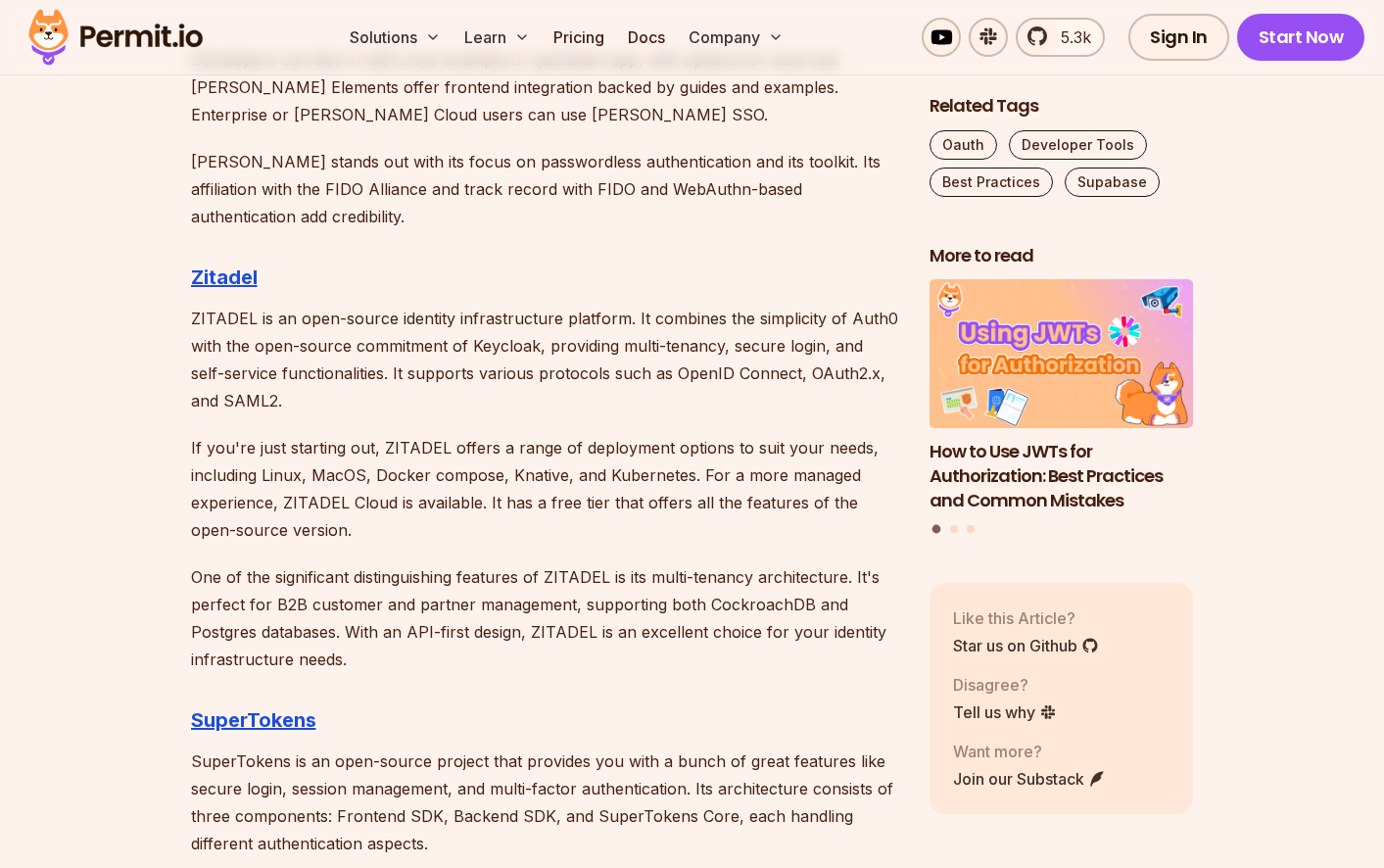
scroll to position [3081, 0]
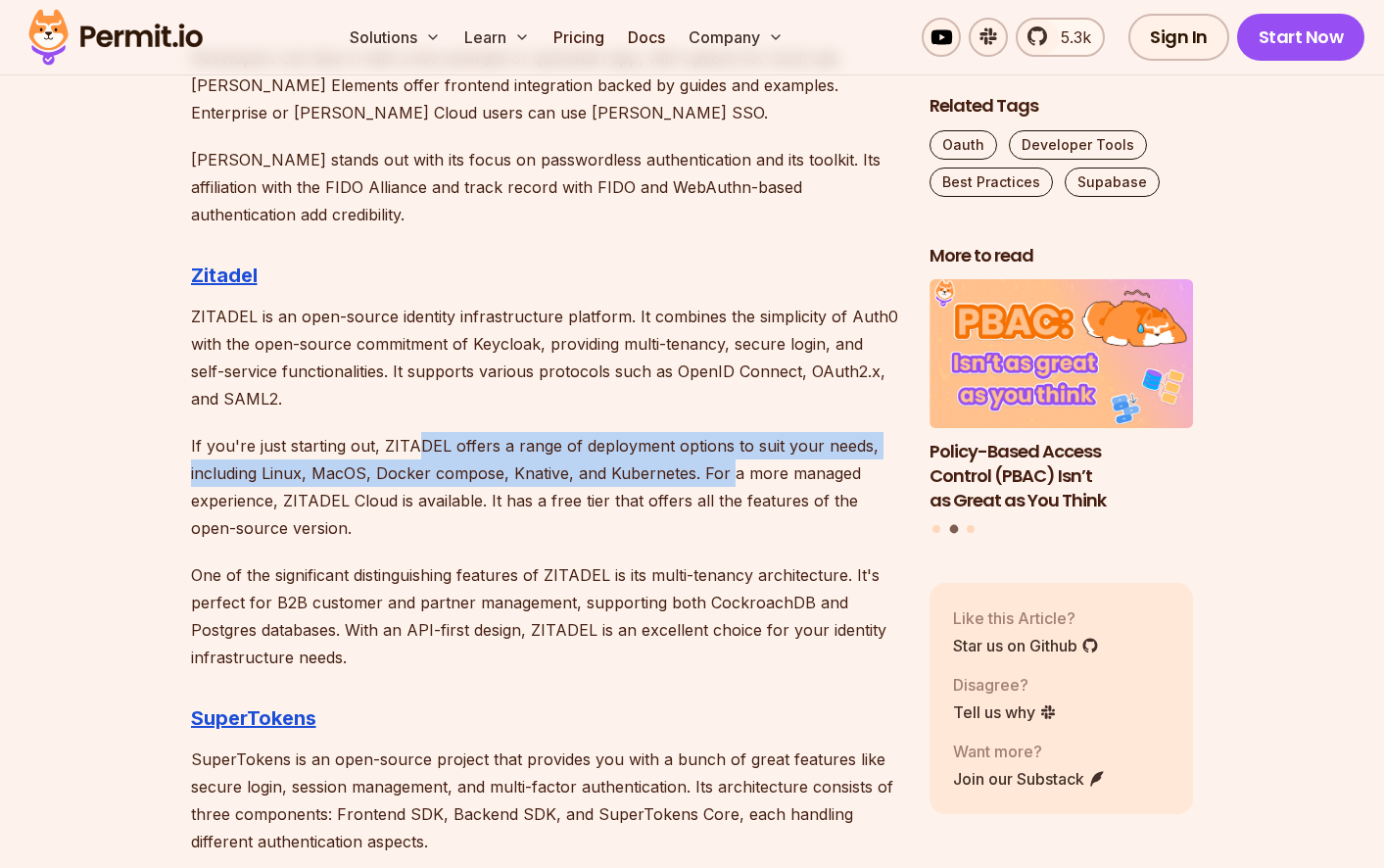
drag, startPoint x: 419, startPoint y: 443, endPoint x: 731, endPoint y: 475, distance: 313.6
click at [731, 475] on p "If you're just starting out, ZITADEL offers a range of deployment options to su…" at bounding box center [544, 486] width 707 height 110
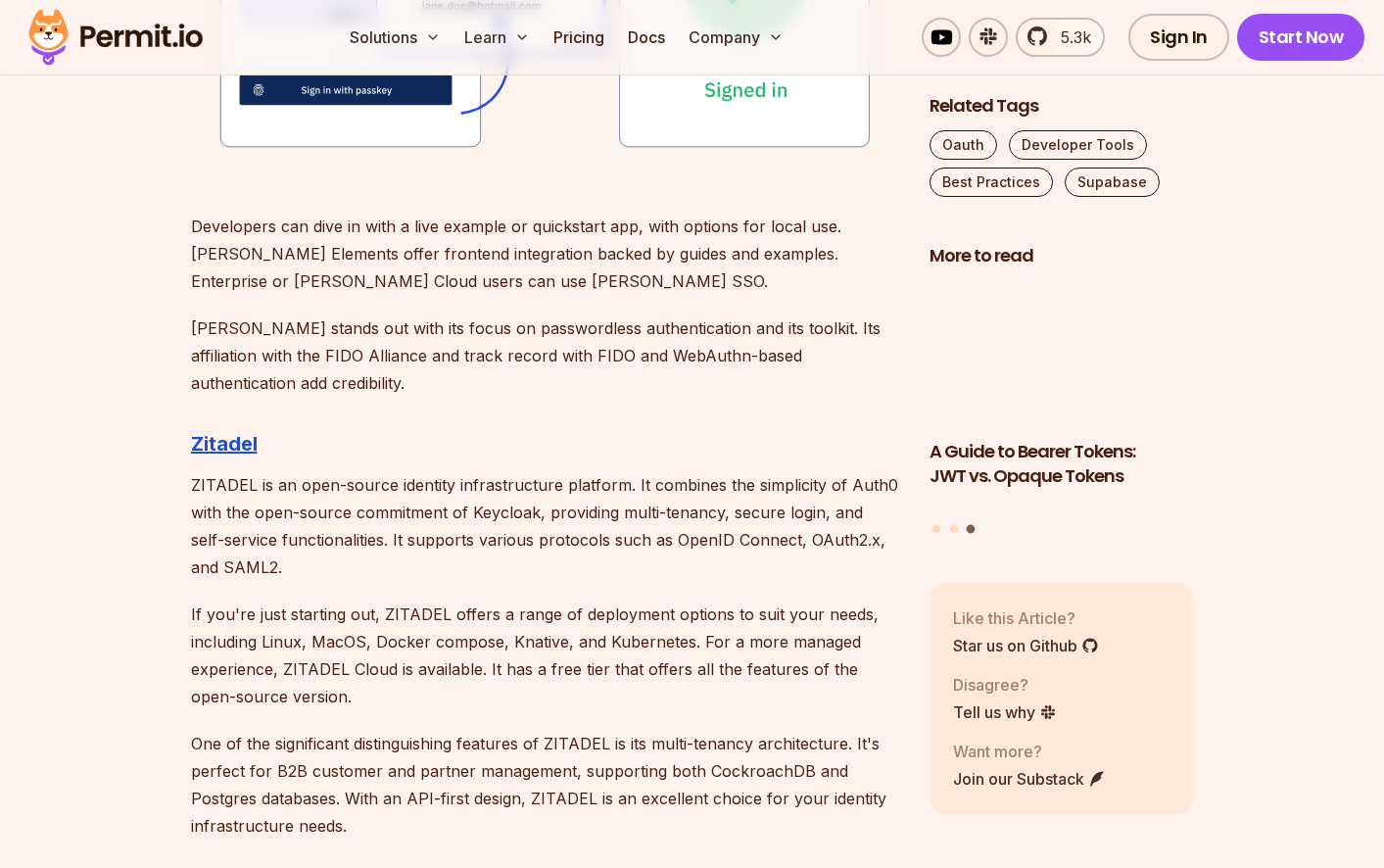
scroll to position [3013, 0]
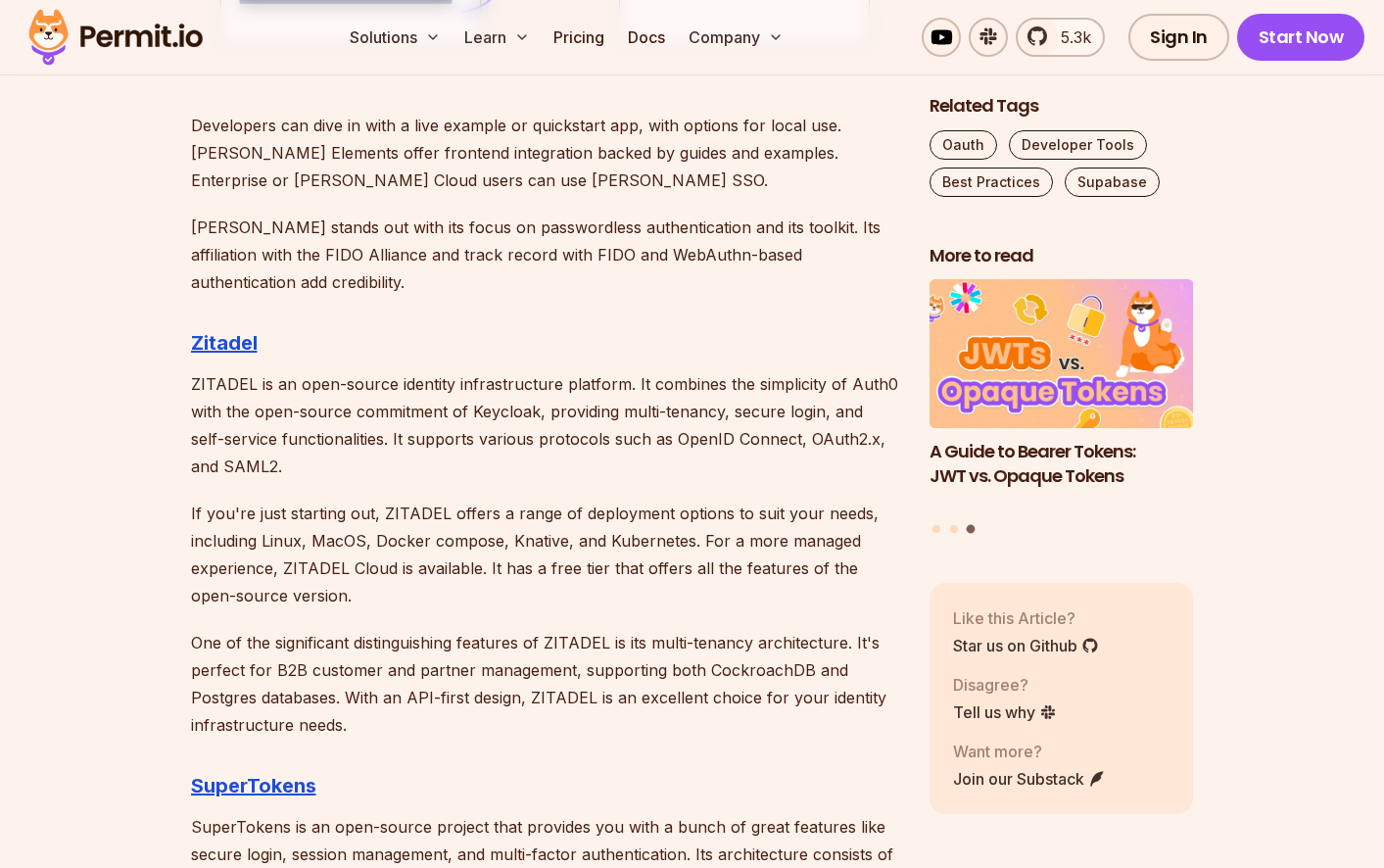
click at [212, 327] on h3 "Zitadel" at bounding box center [544, 342] width 707 height 31
click at [217, 345] on strong "Zitadel" at bounding box center [225, 342] width 67 height 24
drag, startPoint x: 186, startPoint y: 383, endPoint x: 245, endPoint y: 369, distance: 60.6
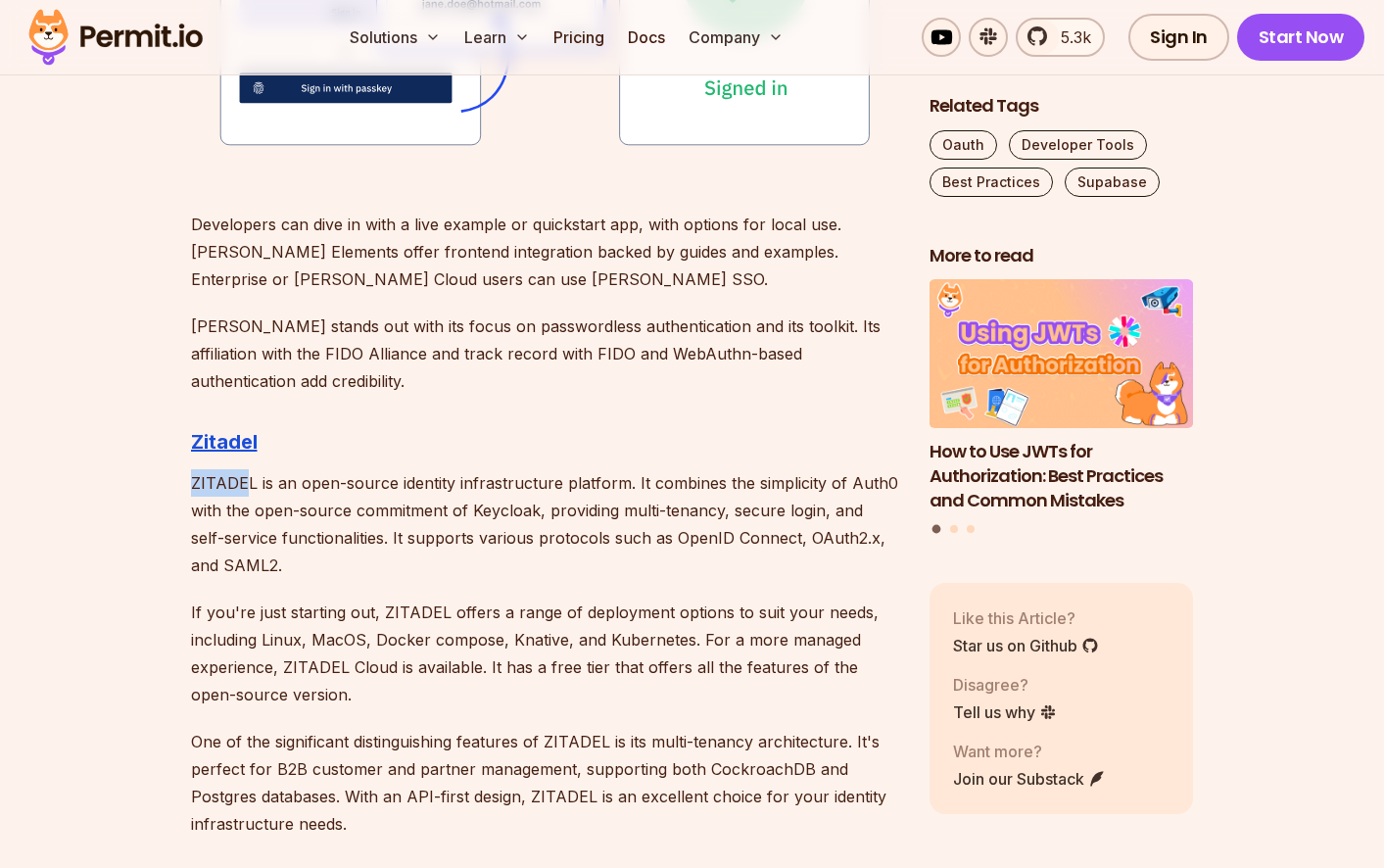
scroll to position [2926, 0]
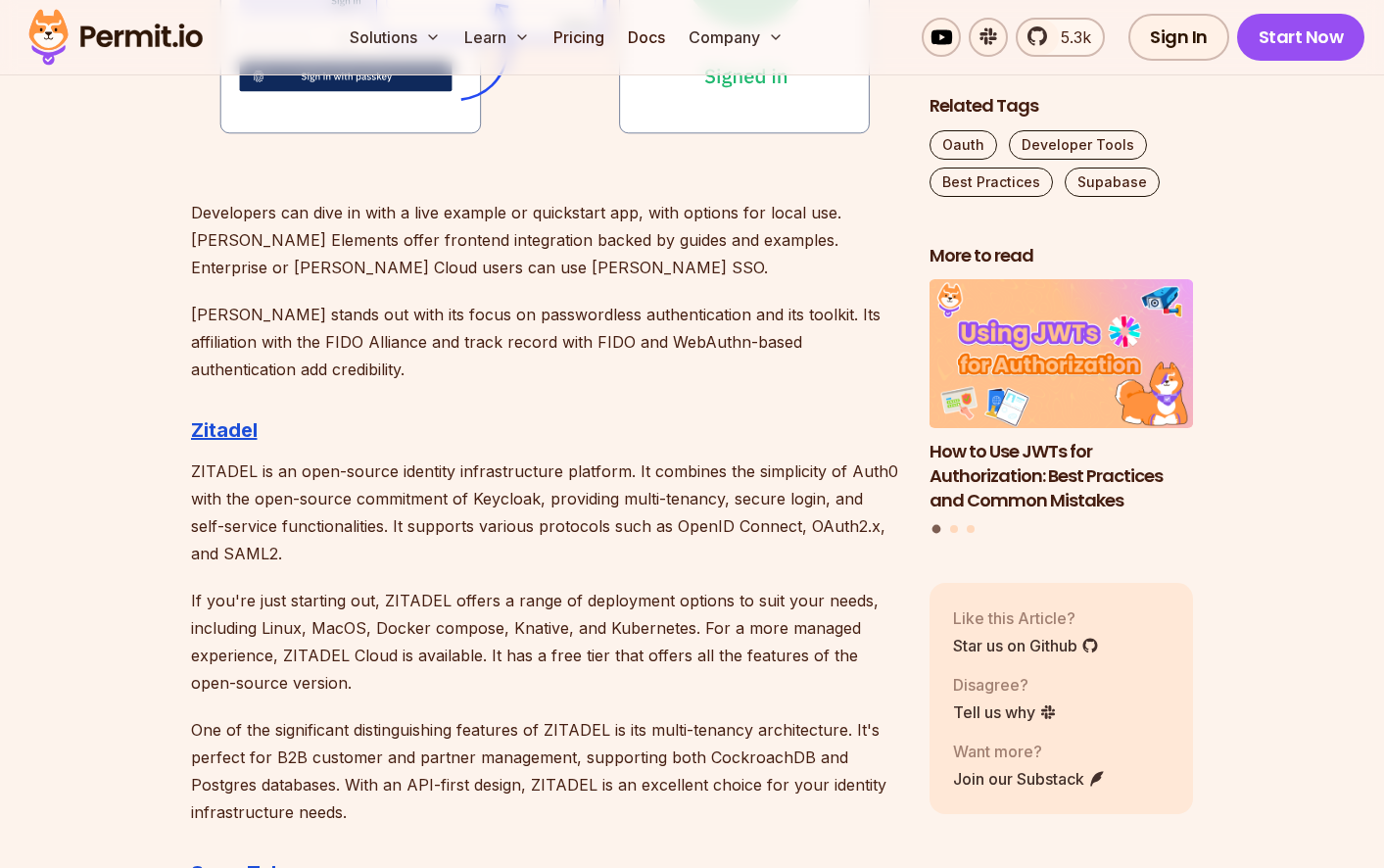
click at [294, 500] on p "ZITADEL is an open-source identity infrastructure platform. It combines the sim…" at bounding box center [544, 512] width 707 height 110
drag, startPoint x: 188, startPoint y: 468, endPoint x: 253, endPoint y: 468, distance: 65.0
copy p "ZITADEL"
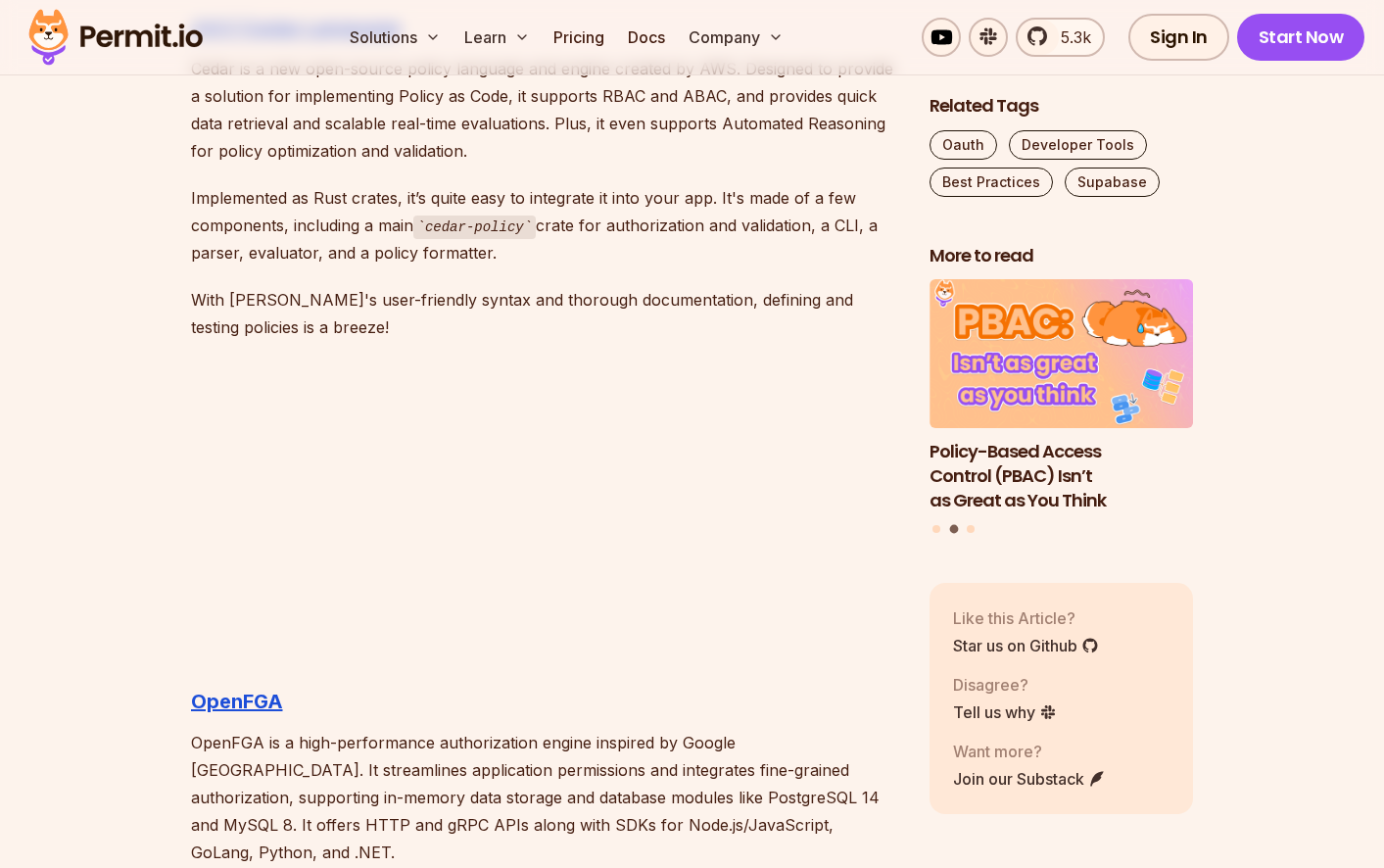
scroll to position [4621, 0]
